Goal: Transaction & Acquisition: Subscribe to service/newsletter

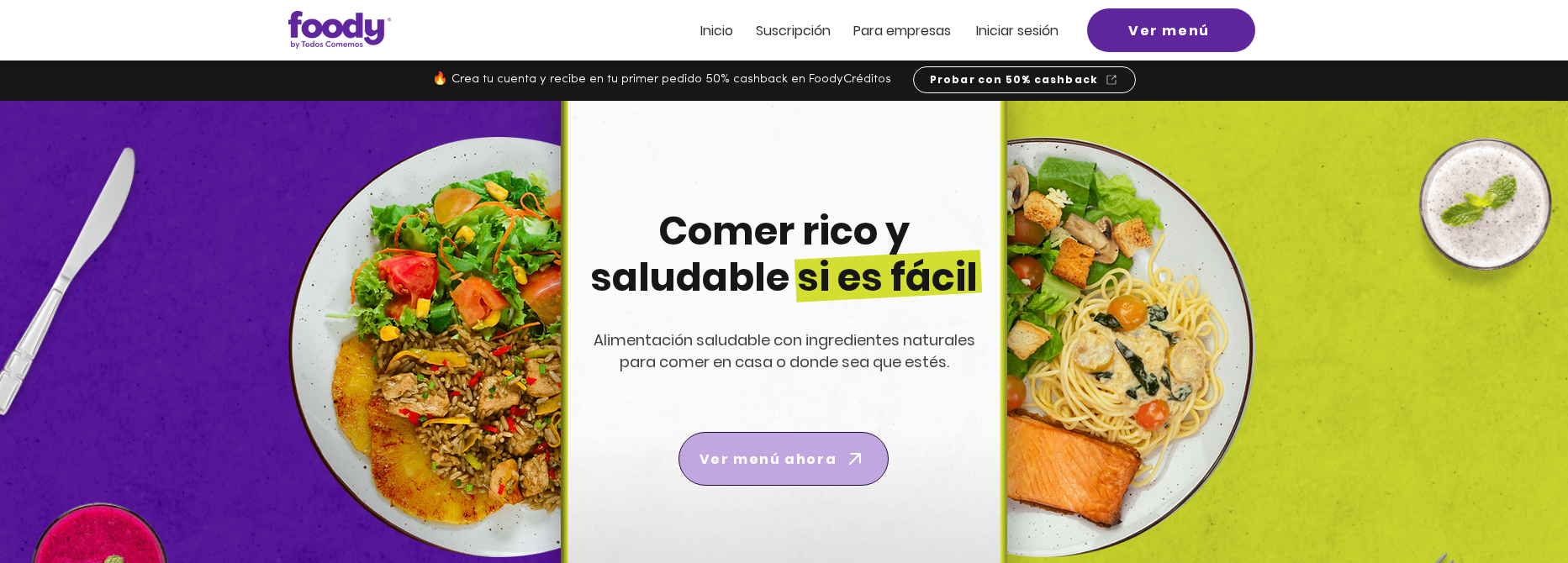
click at [817, 458] on span "Ver menú ahora" at bounding box center [768, 458] width 137 height 21
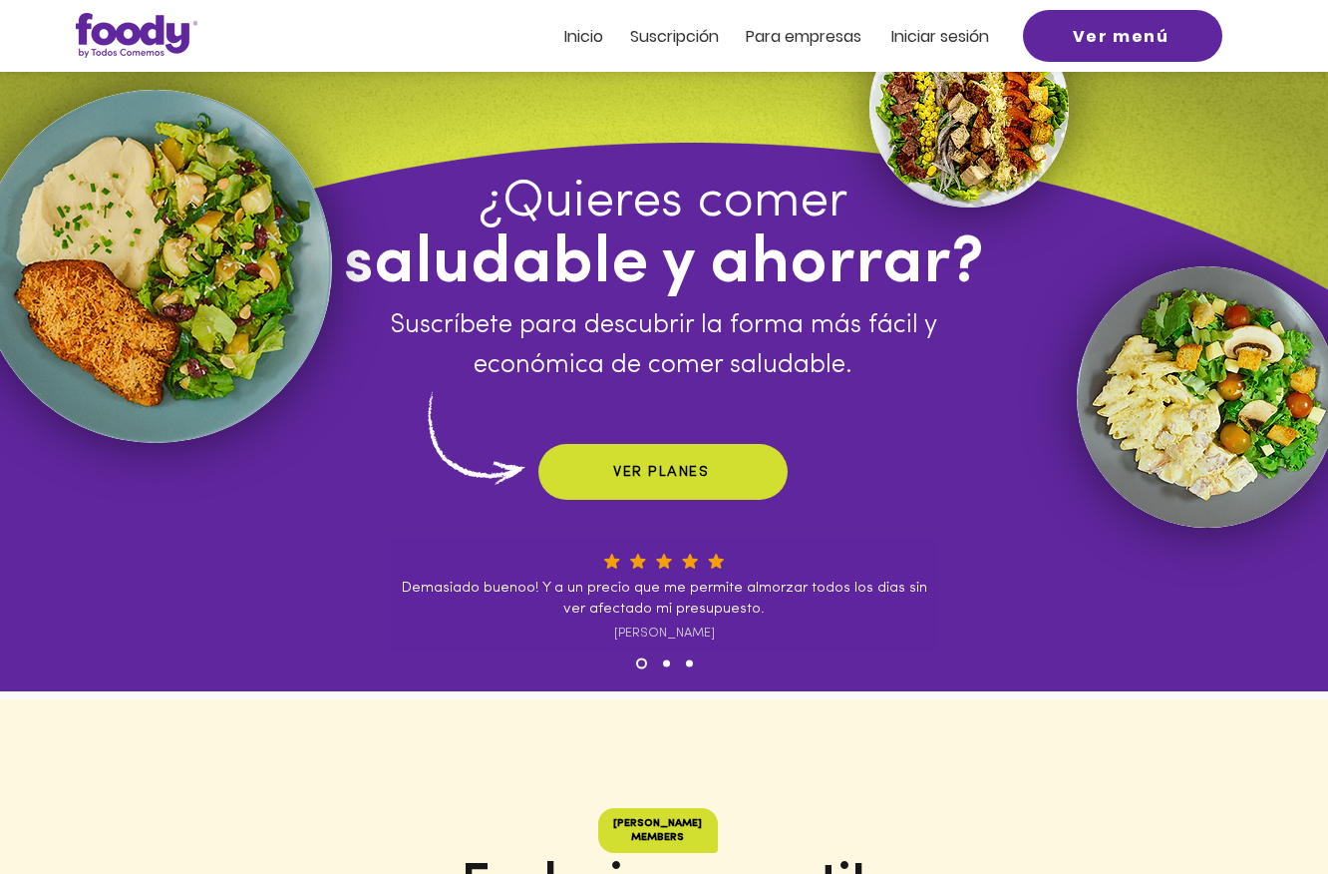
drag, startPoint x: 669, startPoint y: 465, endPoint x: 952, endPoint y: 396, distance: 291.4
click at [669, 465] on span "VER PLANES" at bounding box center [661, 472] width 96 height 15
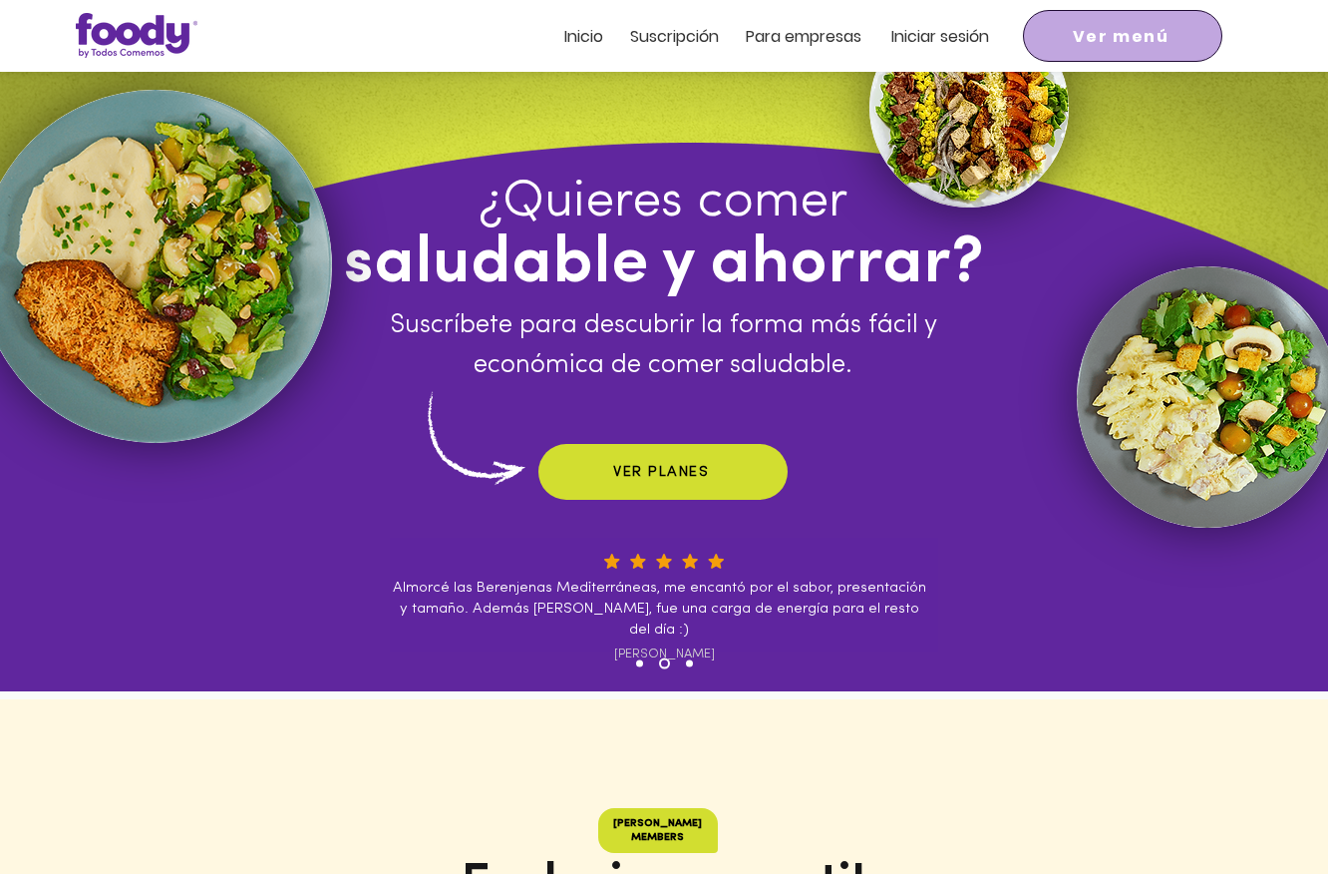
click at [1121, 37] on span "Ver menú" at bounding box center [1121, 36] width 97 height 25
